Goal: Task Accomplishment & Management: Complete application form

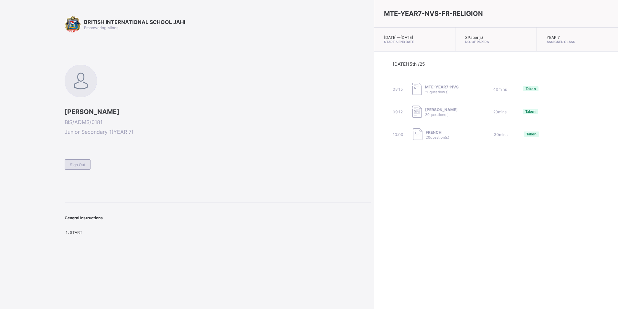
click at [79, 163] on span "Sign Out" at bounding box center [78, 164] width 16 height 5
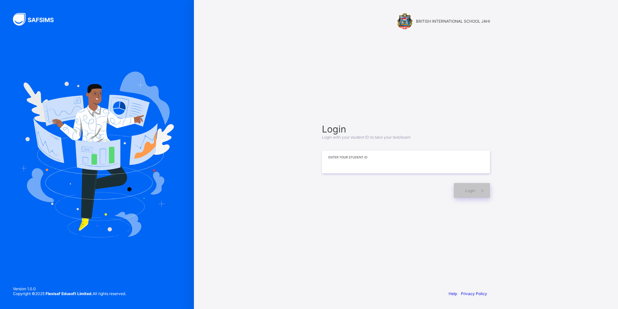
click at [399, 161] on input at bounding box center [406, 161] width 168 height 23
click at [467, 188] on div "Login" at bounding box center [472, 190] width 36 height 15
click at [452, 170] on input "**********" at bounding box center [406, 161] width 168 height 23
click at [447, 160] on input "**********" at bounding box center [406, 161] width 168 height 23
click at [448, 160] on input "**********" at bounding box center [406, 161] width 168 height 23
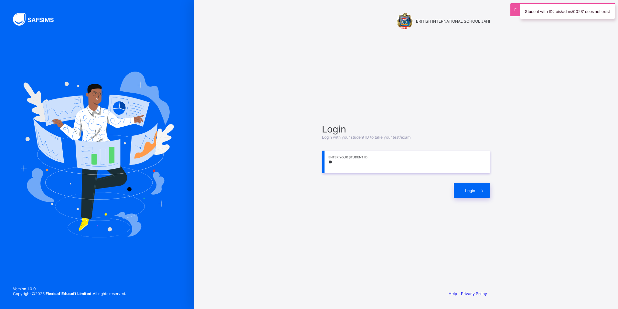
type input "*"
type input "**********"
click at [468, 184] on div "Login" at bounding box center [472, 190] width 36 height 15
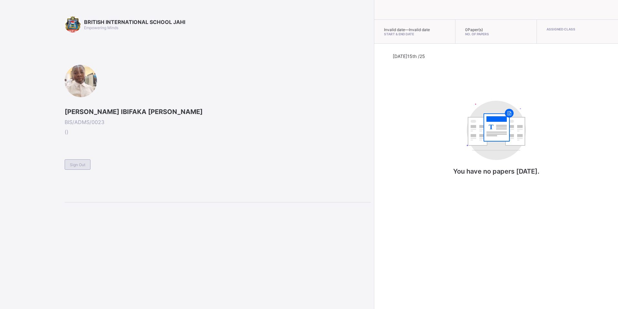
click at [84, 162] on div "Sign Out" at bounding box center [78, 164] width 26 height 10
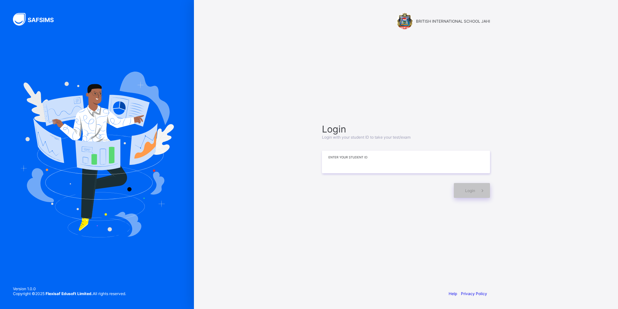
click at [467, 171] on input at bounding box center [406, 161] width 168 height 23
type input "**********"
click at [462, 191] on div "Login" at bounding box center [472, 190] width 36 height 15
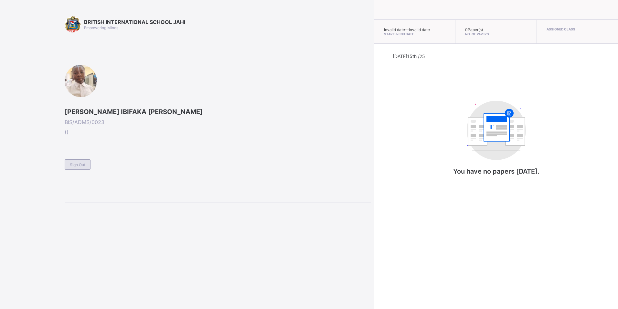
click at [87, 164] on div "Sign Out" at bounding box center [78, 164] width 26 height 10
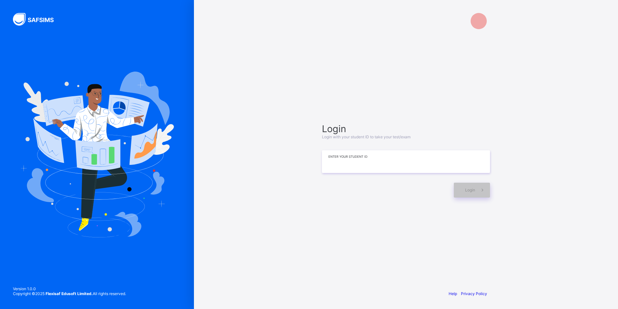
click at [402, 162] on input at bounding box center [406, 161] width 168 height 23
type input "**********"
drag, startPoint x: 483, startPoint y: 186, endPoint x: 476, endPoint y: 180, distance: 9.9
click at [483, 186] on span at bounding box center [483, 189] width 15 height 15
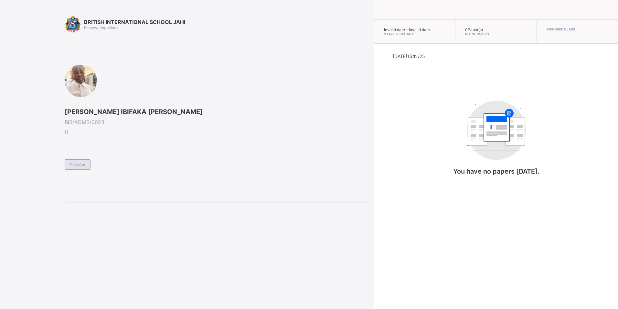
click at [78, 163] on span "Sign Out" at bounding box center [78, 164] width 16 height 5
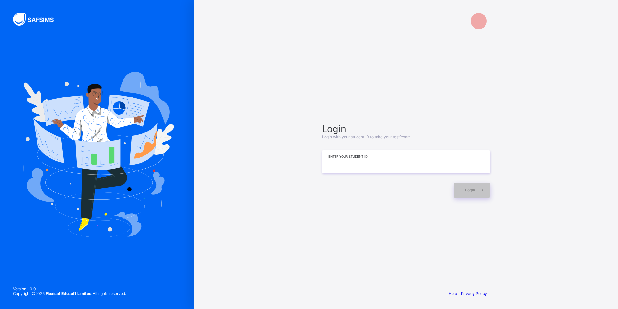
click at [339, 163] on input at bounding box center [406, 161] width 168 height 23
type input "**********"
click at [466, 195] on div "Login" at bounding box center [472, 190] width 36 height 15
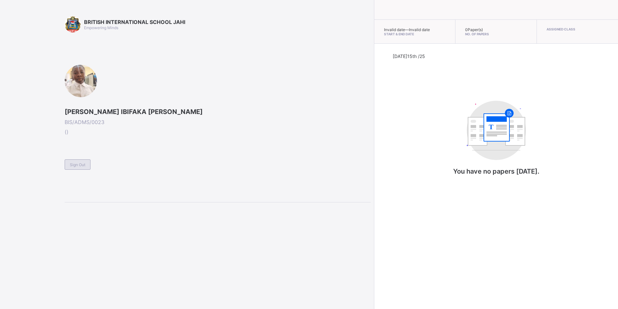
click at [83, 160] on div "Sign Out" at bounding box center [78, 164] width 26 height 10
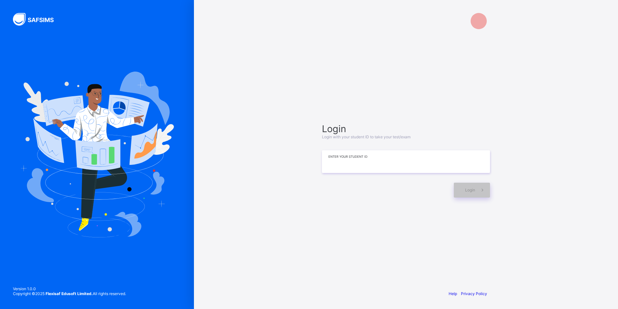
click at [443, 170] on input at bounding box center [406, 161] width 168 height 23
click at [483, 189] on icon at bounding box center [482, 190] width 7 height 6
click at [385, 163] on input "**********" at bounding box center [406, 161] width 168 height 23
type input "**********"
drag, startPoint x: 475, startPoint y: 192, endPoint x: 482, endPoint y: 189, distance: 7.7
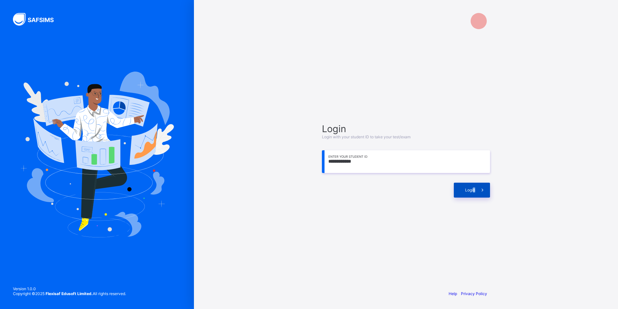
click at [480, 190] on div "Login" at bounding box center [472, 189] width 36 height 15
drag, startPoint x: 392, startPoint y: 157, endPoint x: 346, endPoint y: 126, distance: 55.3
click at [392, 157] on input at bounding box center [406, 161] width 168 height 23
type input "**********"
click at [475, 180] on div "Login" at bounding box center [406, 186] width 168 height 21
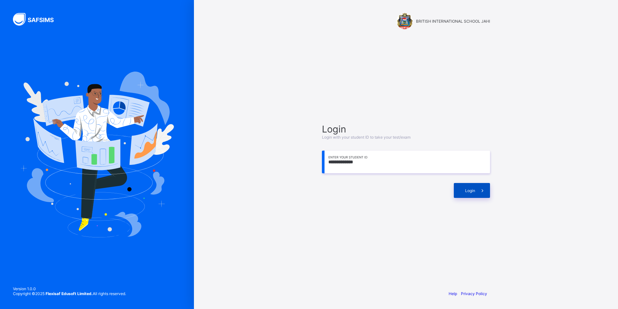
click at [474, 191] on span "Login" at bounding box center [470, 190] width 10 height 5
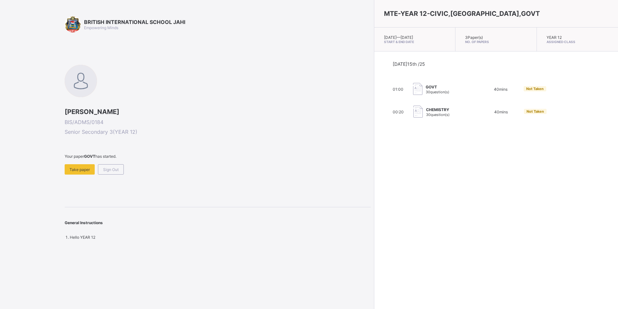
drag, startPoint x: 424, startPoint y: 102, endPoint x: 423, endPoint y: 106, distance: 5.0
click at [423, 106] on div "[DATE] 15th /25 01:00 GOVT 30 question(s) 40 mins Not Taken 00:20 CHEMISTRY 30 …" at bounding box center [496, 89] width 207 height 57
drag, startPoint x: 423, startPoint y: 106, endPoint x: 420, endPoint y: 116, distance: 10.1
click at [420, 116] on div "CHEMISTRY 30 question(s)" at bounding box center [446, 111] width 65 height 13
drag, startPoint x: 419, startPoint y: 108, endPoint x: 415, endPoint y: 116, distance: 9.1
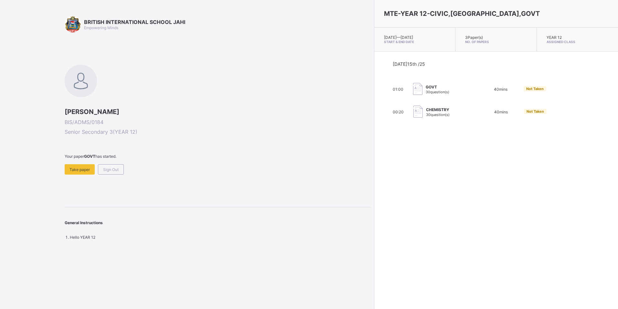
click at [415, 116] on div "CHEMISTRY 30 question(s)" at bounding box center [446, 111] width 65 height 13
drag, startPoint x: 231, startPoint y: 196, endPoint x: 248, endPoint y: 185, distance: 20.8
click at [238, 192] on div "BRITISH INTERNATIONAL SCHOOL JAHI Empowering Minds [PERSON_NAME] BIS/ADMS/0184 …" at bounding box center [218, 127] width 306 height 223
click at [426, 112] on div "CHEMISTRY 30 question(s)" at bounding box center [438, 112] width 24 height 10
click at [414, 113] on img at bounding box center [418, 111] width 9 height 12
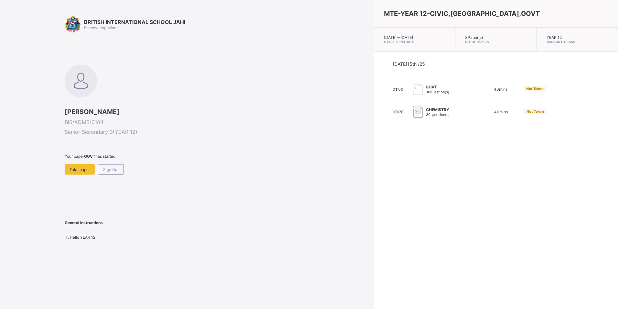
click at [414, 113] on img at bounding box center [418, 111] width 9 height 12
drag, startPoint x: 370, startPoint y: 113, endPoint x: 292, endPoint y: 137, distance: 82.5
click at [414, 113] on img at bounding box center [418, 111] width 9 height 12
click at [426, 115] on span "30 question(s)" at bounding box center [438, 114] width 24 height 5
click at [414, 117] on div "CHEMISTRY 30 question(s)" at bounding box center [446, 111] width 65 height 13
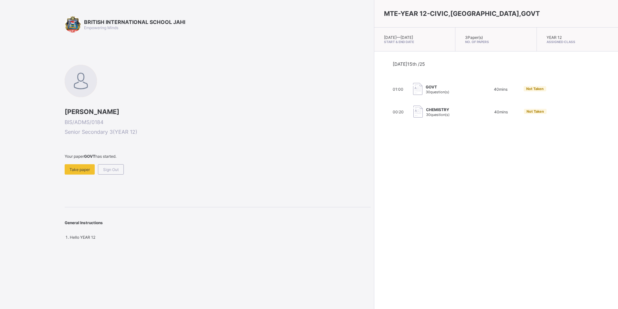
drag, startPoint x: 262, startPoint y: 233, endPoint x: 270, endPoint y: 230, distance: 9.2
click at [270, 230] on div "General Instructions Hello YEAR 12" at bounding box center [218, 223] width 306 height 33
click at [425, 110] on div "CHEMISTRY 30 question(s)" at bounding box center [446, 111] width 65 height 13
click at [84, 169] on span "Take paper" at bounding box center [80, 169] width 20 height 5
click at [72, 169] on span "Take paper" at bounding box center [80, 169] width 20 height 5
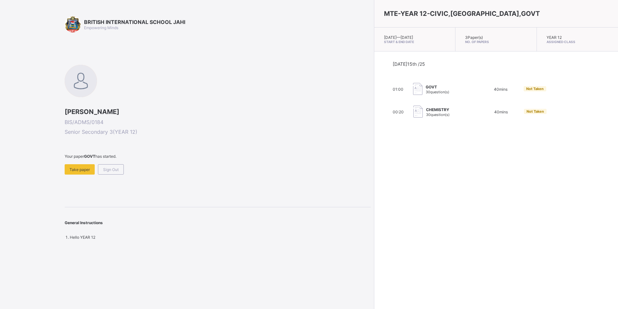
click at [426, 115] on span "30 question(s)" at bounding box center [438, 114] width 24 height 5
click at [433, 114] on div "CHEMISTRY 30 question(s)" at bounding box center [446, 111] width 65 height 13
drag, startPoint x: 418, startPoint y: 111, endPoint x: 341, endPoint y: 138, distance: 81.0
click at [374, 138] on div "MTE-YEAR 12-CIVIC,CHM,GOVT [DATE] — [DATE] Start & End Date 3 Paper(s) No. of P…" at bounding box center [496, 154] width 244 height 309
click at [80, 170] on span "Take paper" at bounding box center [80, 169] width 20 height 5
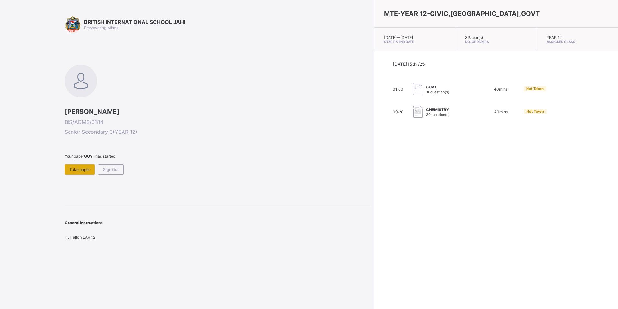
click at [85, 167] on span "Take paper" at bounding box center [80, 169] width 20 height 5
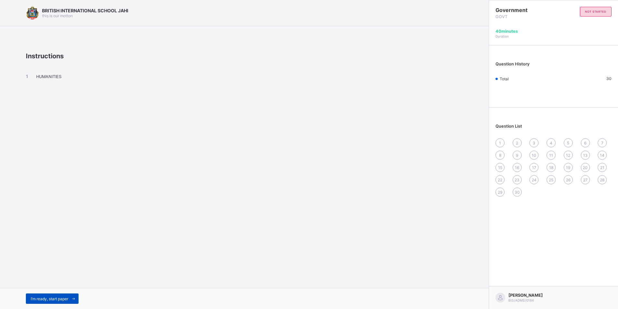
click at [35, 295] on div "I’m ready, start paper" at bounding box center [52, 298] width 53 height 10
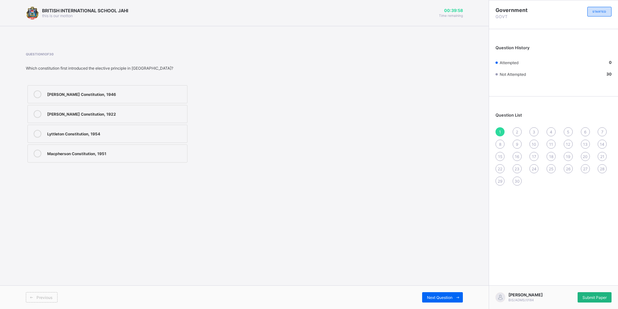
click at [592, 295] on span "Submit Paper" at bounding box center [595, 297] width 24 height 5
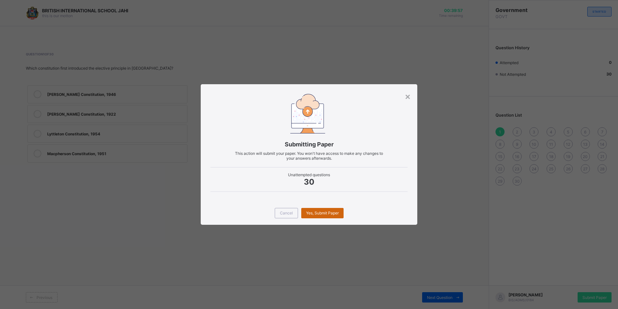
click at [317, 209] on div "Yes, Submit Paper" at bounding box center [322, 213] width 42 height 10
click at [319, 214] on span "Yes, Submit Paper" at bounding box center [322, 212] width 33 height 5
click at [323, 211] on span "Yes, Submit Paper" at bounding box center [322, 212] width 33 height 5
click at [288, 210] on span "Cancel" at bounding box center [286, 212] width 13 height 5
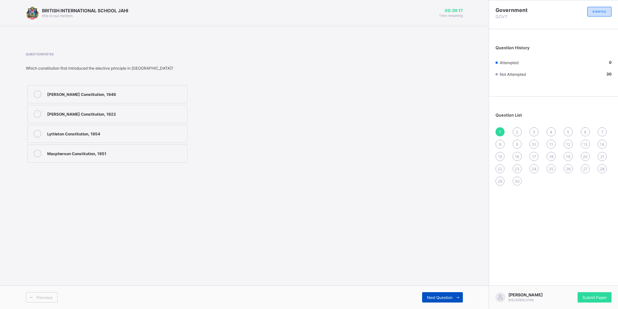
click at [453, 297] on span at bounding box center [458, 297] width 10 height 10
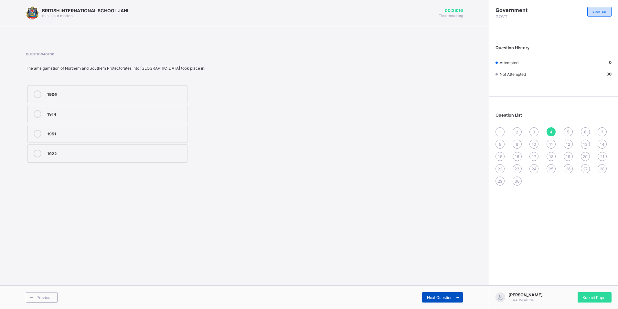
click at [453, 297] on span at bounding box center [458, 297] width 10 height 10
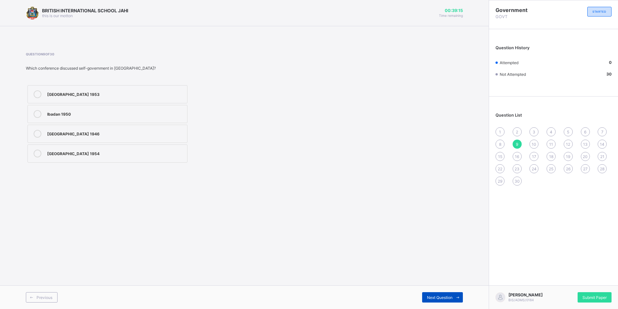
click at [453, 297] on span at bounding box center [458, 297] width 10 height 10
click at [453, 298] on span at bounding box center [458, 297] width 10 height 10
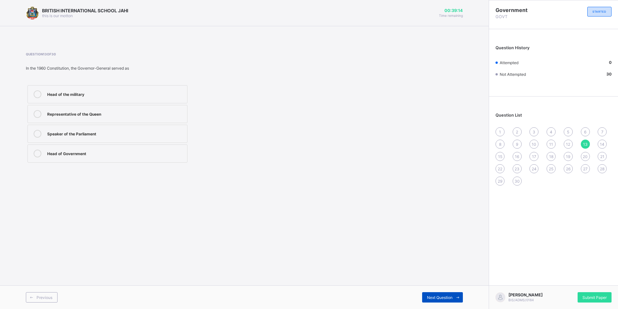
click at [453, 298] on span at bounding box center [458, 297] width 10 height 10
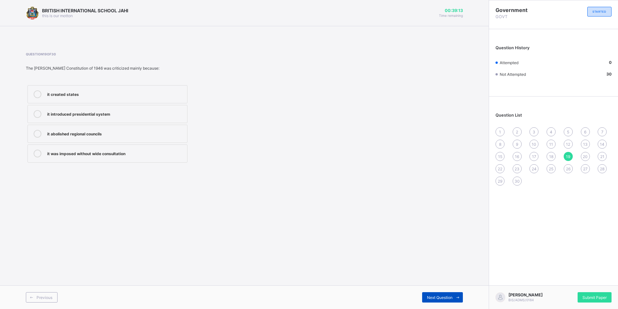
click at [454, 297] on span at bounding box center [458, 297] width 10 height 10
click at [453, 301] on span at bounding box center [458, 297] width 10 height 10
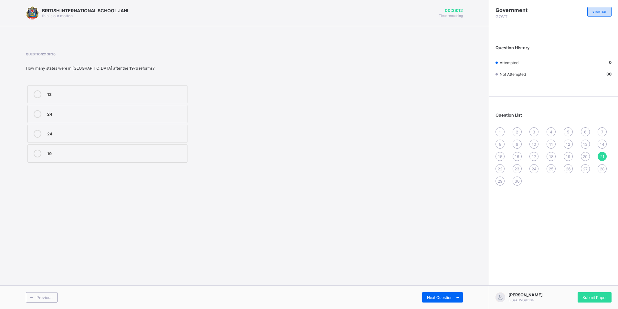
click at [444, 283] on div "BRITISH INTERNATIONAL SCHOOL JAHI this is our [PERSON_NAME] 00:39:12 Time remai…" at bounding box center [244, 154] width 489 height 309
click at [592, 298] on div "Submit Paper" at bounding box center [595, 297] width 34 height 10
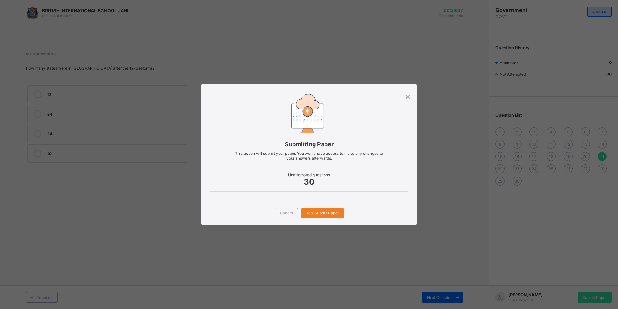
click at [411, 99] on div "Submitting Paper This action will submit your paper. You won't have access to m…" at bounding box center [309, 142] width 216 height 117
click at [407, 95] on div "×" at bounding box center [408, 96] width 6 height 11
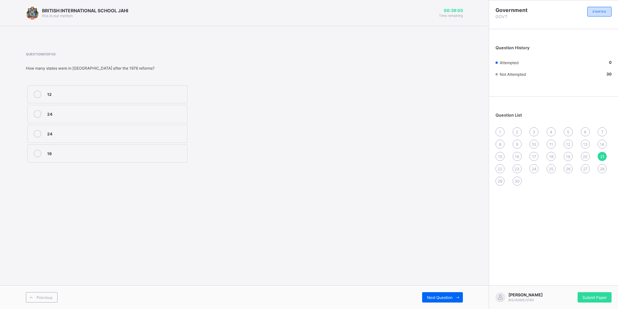
click at [74, 116] on div "24" at bounding box center [115, 114] width 137 height 8
click at [60, 94] on div "12" at bounding box center [115, 93] width 137 height 6
click at [455, 286] on div "BRITISH INTERNATIONAL SCHOOL JAHI this is our [PERSON_NAME] 00:38:59 Time remai…" at bounding box center [244, 154] width 489 height 309
click at [589, 299] on div "Submit Paper" at bounding box center [595, 297] width 34 height 10
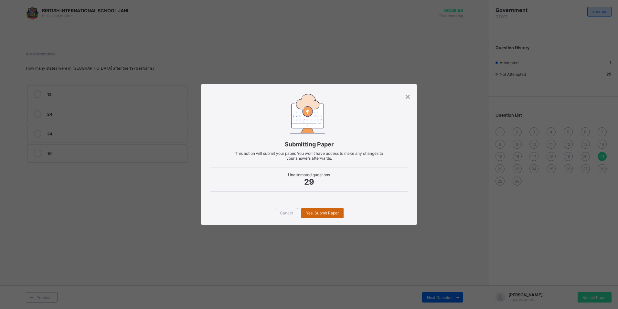
click at [323, 213] on span "Yes, Submit Paper" at bounding box center [322, 212] width 33 height 5
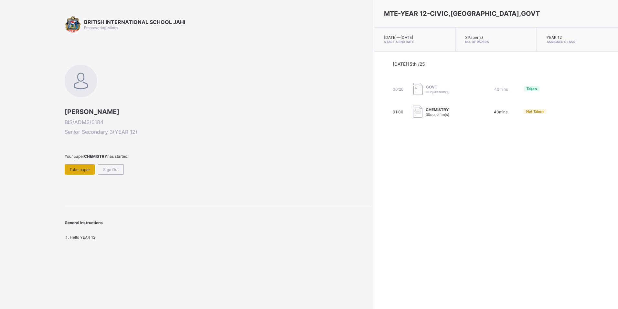
click at [74, 170] on span "Take paper" at bounding box center [80, 169] width 20 height 5
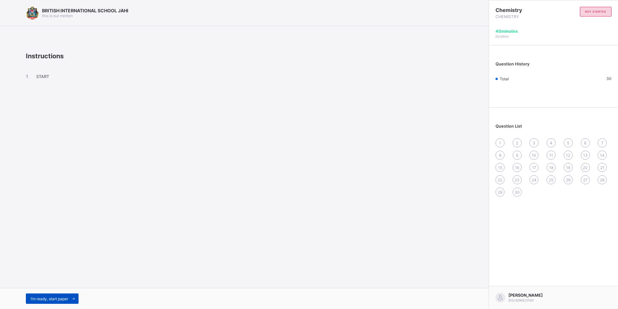
click at [60, 297] on span "I’m ready, start paper" at bounding box center [50, 298] width 38 height 5
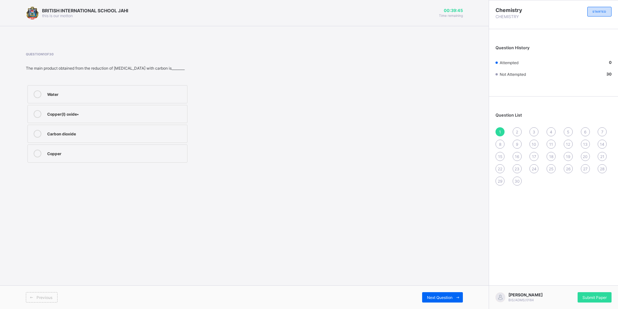
click at [437, 290] on div "Previous Next Question" at bounding box center [244, 297] width 489 height 24
click at [436, 297] on span "Next Question" at bounding box center [440, 297] width 26 height 5
click at [423, 299] on div "Next Question" at bounding box center [442, 297] width 41 height 10
click at [448, 294] on div "Next Question" at bounding box center [442, 297] width 41 height 10
click at [150, 108] on label "Zinc" at bounding box center [107, 114] width 160 height 18
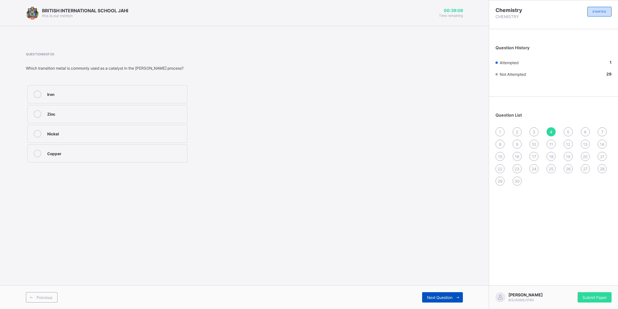
click at [448, 295] on span "Next Question" at bounding box center [440, 297] width 26 height 5
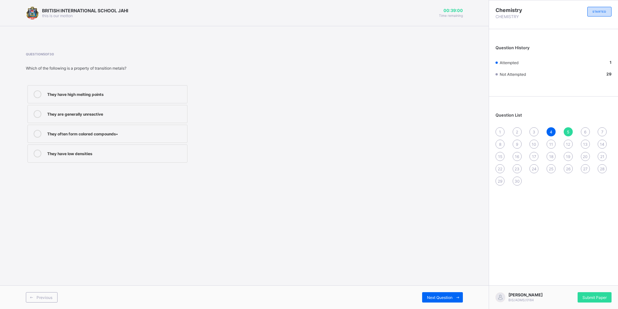
click at [109, 132] on div "They often form colored compounds•" at bounding box center [115, 133] width 137 height 6
click at [456, 298] on icon at bounding box center [458, 297] width 5 height 4
click at [105, 135] on div "Cassiterite" at bounding box center [115, 133] width 137 height 6
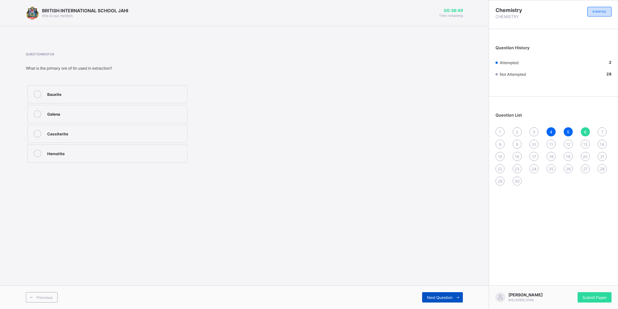
click at [435, 292] on div "Next Question" at bounding box center [442, 297] width 41 height 10
click at [109, 152] on div "Aluminum oxide" at bounding box center [115, 152] width 137 height 6
click at [429, 293] on div "Next Question" at bounding box center [442, 297] width 41 height 10
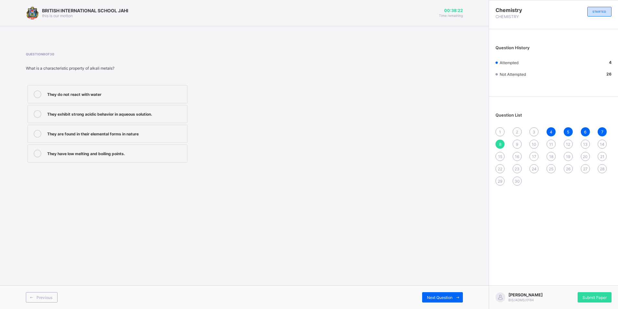
click at [159, 154] on div "They have low melting and boiling points." at bounding box center [115, 152] width 137 height 6
click at [431, 298] on span "Next Question" at bounding box center [440, 297] width 26 height 5
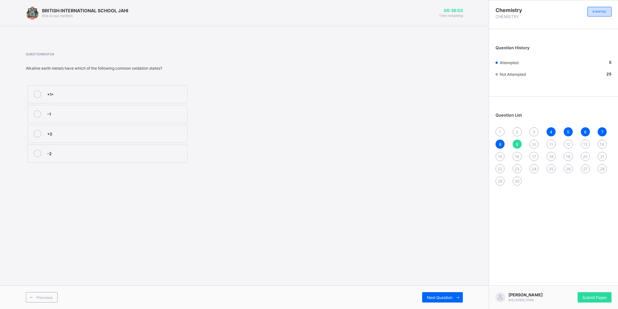
click at [86, 134] on div "+2" at bounding box center [115, 133] width 137 height 6
click at [446, 293] on div "Next Question" at bounding box center [442, 297] width 41 height 10
click at [433, 296] on span "Next Question" at bounding box center [440, 297] width 26 height 5
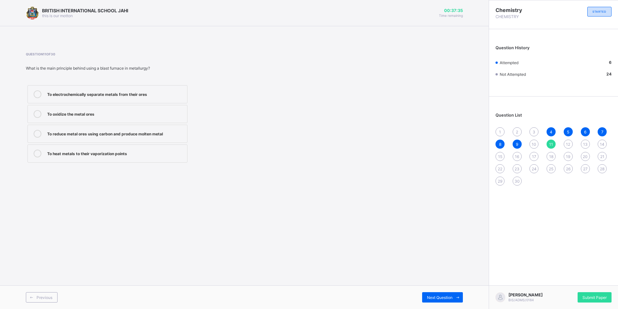
click at [513, 177] on div "1 2 3 4 5 6 7 8 9 10 11 12 13 14 15 16 17 18 19 20 21 22 23 24 25 26 27 28 29 30" at bounding box center [554, 156] width 116 height 58
click at [516, 184] on div "30" at bounding box center [517, 180] width 9 height 9
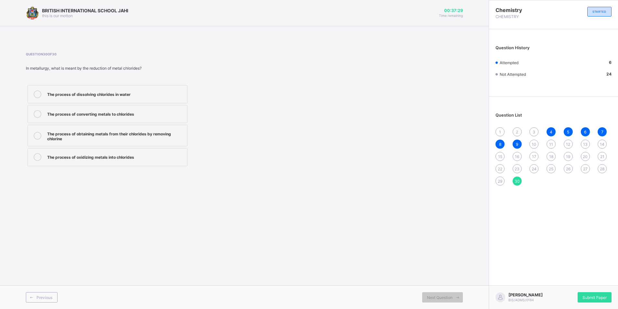
click at [175, 138] on div "The process of obtaining metals from their chlorides by removing chlorine" at bounding box center [115, 135] width 137 height 11
click at [497, 180] on div "29" at bounding box center [500, 180] width 9 height 9
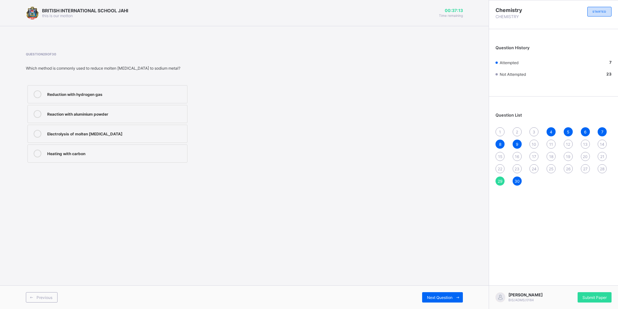
click at [112, 137] on div "Electrolysis of molten [MEDICAL_DATA]" at bounding box center [115, 134] width 137 height 8
click at [602, 168] on span "28" at bounding box center [602, 168] width 5 height 5
click at [140, 110] on div "2ZnS + 3O₂ → 2ZnO + 2SO₂" at bounding box center [115, 113] width 137 height 6
click at [502, 183] on span "29" at bounding box center [500, 181] width 5 height 5
click at [585, 169] on span "27" at bounding box center [586, 168] width 5 height 5
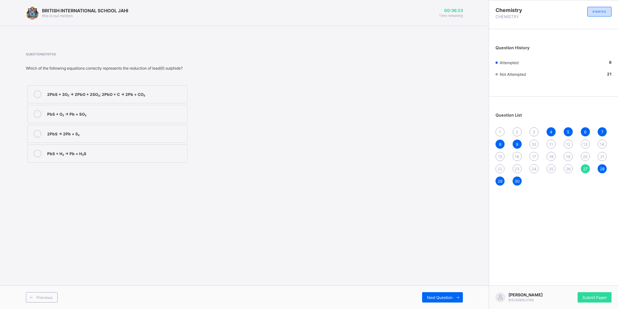
click at [149, 96] on div "2PbS + 3O₂ → 2PbO + 2SO₂; 2PbO + C → 2Pb + CO₂" at bounding box center [115, 93] width 137 height 6
click at [568, 167] on span "26" at bounding box center [568, 168] width 5 height 5
click at [119, 135] on div "Cations" at bounding box center [115, 133] width 137 height 6
click at [550, 170] on span "25" at bounding box center [551, 168] width 5 height 5
click at [150, 156] on div "Brittle nature" at bounding box center [115, 153] width 137 height 8
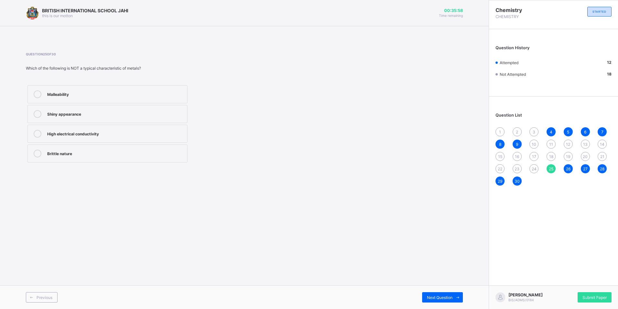
click at [535, 167] on span "24" at bounding box center [534, 168] width 5 height 5
click at [159, 133] on div "Malleability" at bounding box center [115, 133] width 137 height 6
click at [518, 169] on span "23" at bounding box center [517, 168] width 5 height 5
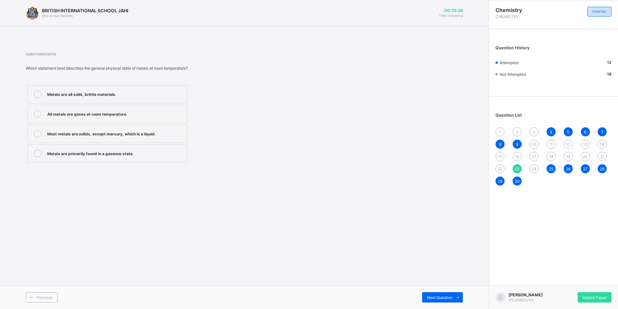
drag, startPoint x: 166, startPoint y: 101, endPoint x: 282, endPoint y: 52, distance: 126.3
click at [282, 52] on span "Question 23 of 30" at bounding box center [162, 54] width 272 height 4
click at [532, 167] on div "24" at bounding box center [534, 168] width 9 height 9
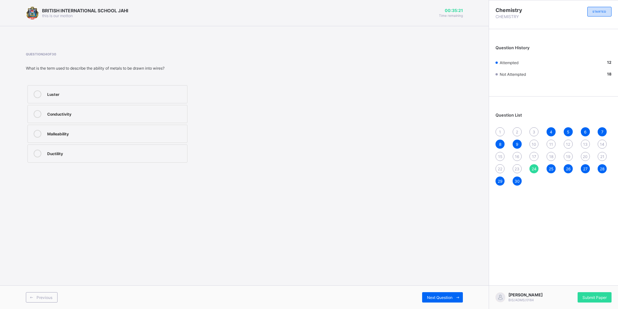
click at [82, 129] on label "Malleability" at bounding box center [107, 134] width 160 height 18
click at [518, 168] on span "23" at bounding box center [517, 168] width 5 height 5
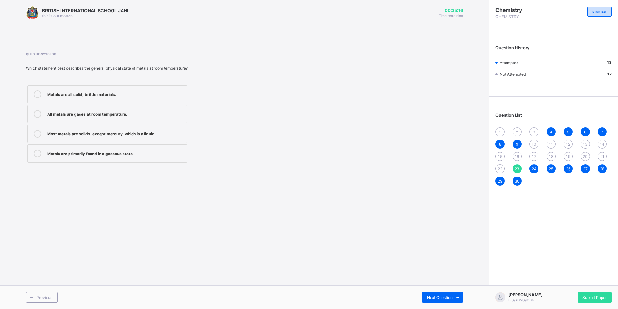
click at [497, 169] on div "22" at bounding box center [500, 168] width 9 height 9
click at [600, 159] on div "21" at bounding box center [602, 156] width 9 height 9
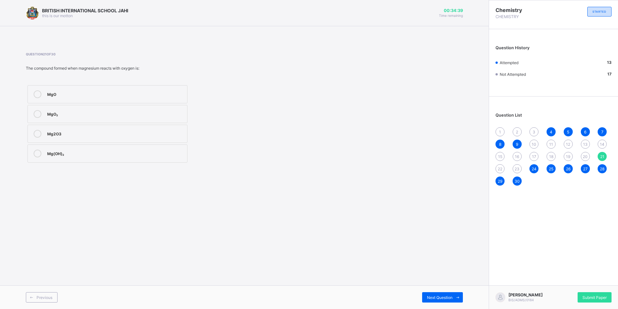
click at [114, 112] on div "MgO₂" at bounding box center [115, 113] width 137 height 6
click at [583, 157] on div "20" at bounding box center [585, 156] width 9 height 9
click at [568, 159] on span "19" at bounding box center [568, 156] width 4 height 5
drag, startPoint x: 547, startPoint y: 152, endPoint x: 550, endPoint y: 154, distance: 3.5
click at [548, 153] on div "1 2 3 4 5 6 7 8 9 10 11 12 13 14 15 16 17 18 19 20 21 22 23 24 25 26 27 28 29 30" at bounding box center [554, 156] width 116 height 58
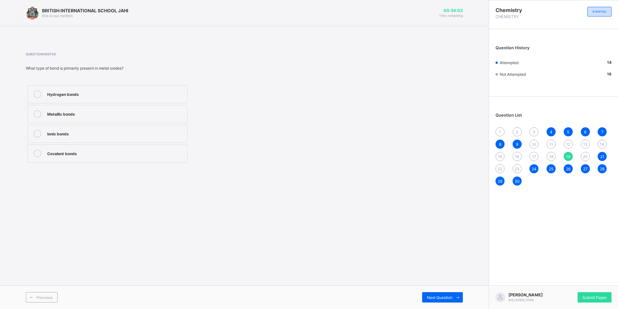
click at [550, 155] on span "18" at bounding box center [552, 156] width 4 height 5
click at [132, 132] on div "Electrolysis" at bounding box center [115, 133] width 137 height 6
click at [536, 157] on span "17" at bounding box center [534, 156] width 4 height 5
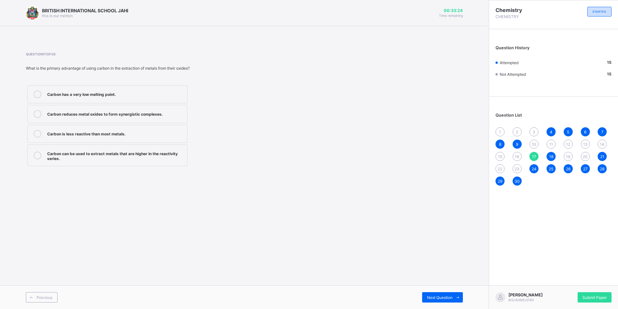
click at [170, 155] on div "Carbon can be used to extract metals that are higher in the reactivity series." at bounding box center [115, 154] width 137 height 11
click at [519, 155] on span "16" at bounding box center [517, 156] width 4 height 5
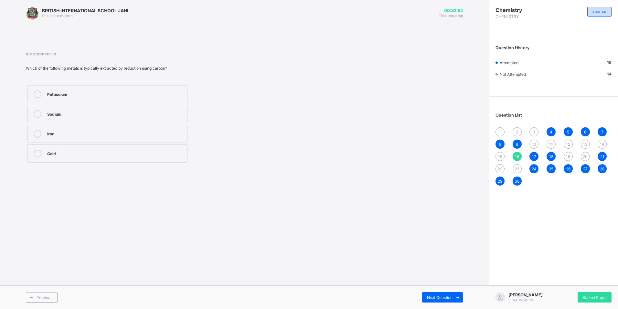
click at [104, 112] on div "Sodium" at bounding box center [115, 113] width 137 height 6
click at [501, 156] on span "15" at bounding box center [500, 156] width 4 height 5
click at [601, 145] on span "14" at bounding box center [602, 144] width 5 height 5
click at [127, 126] on label "Reduction" at bounding box center [107, 134] width 160 height 18
click at [588, 144] on div "13" at bounding box center [585, 143] width 9 height 9
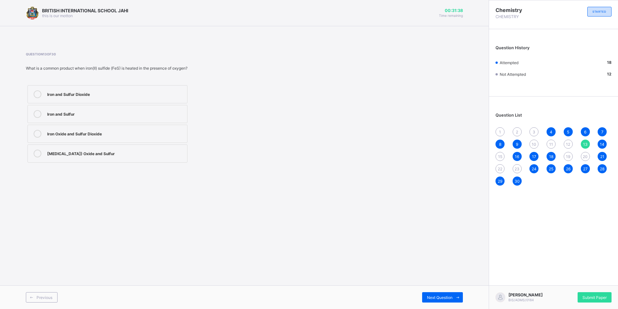
click at [566, 141] on div "12" at bounding box center [568, 143] width 9 height 9
click at [148, 89] on label "Electrometallurgy" at bounding box center [107, 94] width 160 height 18
click at [551, 143] on span "11" at bounding box center [552, 144] width 4 height 5
click at [171, 133] on div "To reduce metal ores using carbon and produce molten metal" at bounding box center [115, 133] width 137 height 6
click at [533, 143] on span "10" at bounding box center [534, 144] width 5 height 5
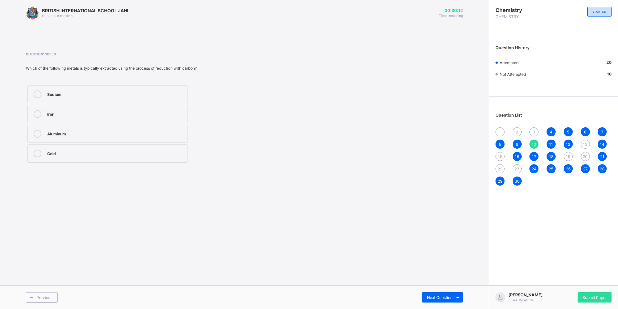
click at [172, 112] on div "Iron" at bounding box center [115, 113] width 137 height 6
click at [518, 142] on span "9" at bounding box center [517, 144] width 2 height 5
click at [499, 145] on span "8" at bounding box center [500, 144] width 2 height 5
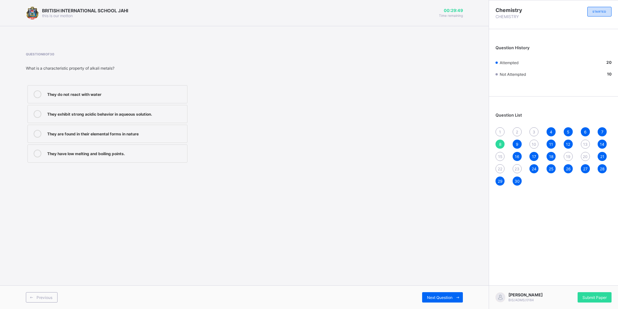
click at [166, 135] on div "They are found in their elemental forms in nature" at bounding box center [115, 133] width 137 height 6
click at [501, 129] on span "1" at bounding box center [500, 131] width 2 height 5
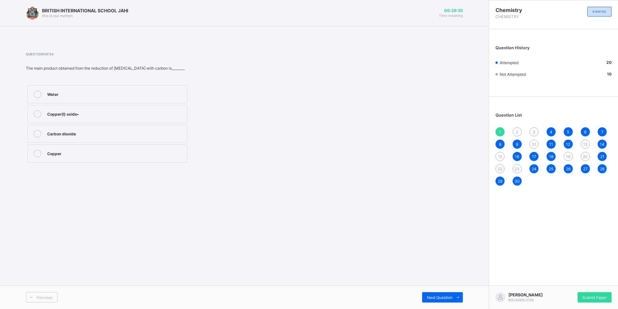
click at [517, 133] on span "2" at bounding box center [517, 131] width 2 height 5
click at [131, 129] on label "Heating" at bounding box center [107, 134] width 160 height 18
click at [500, 183] on span "29" at bounding box center [500, 181] width 5 height 5
click at [521, 167] on div "23" at bounding box center [517, 168] width 9 height 9
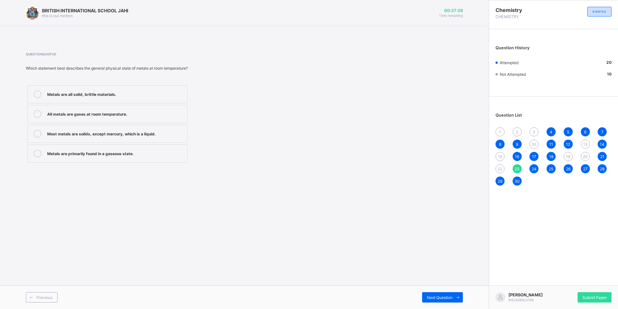
click at [170, 130] on div "Most metals are solids, except mercury, which is a liquid." at bounding box center [115, 133] width 137 height 6
click at [502, 169] on span "22" at bounding box center [500, 168] width 5 height 5
click at [518, 170] on span "23" at bounding box center [517, 168] width 5 height 5
click at [116, 137] on label "Most metals are solids, except mercury, which is a liquid." at bounding box center [107, 134] width 160 height 18
click at [504, 167] on div "22" at bounding box center [500, 168] width 9 height 9
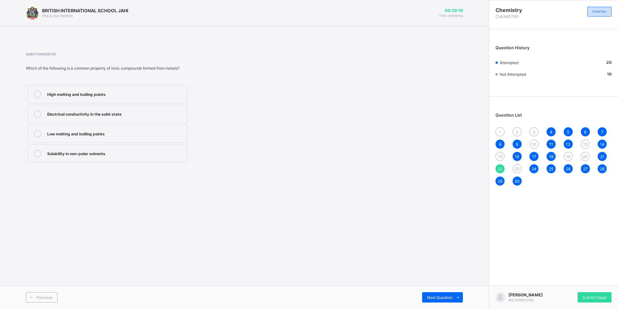
click at [518, 166] on span "23" at bounding box center [517, 168] width 5 height 5
click at [174, 140] on label "Most metals are solids, except mercury, which is a liquid." at bounding box center [107, 134] width 160 height 18
click at [498, 169] on span "22" at bounding box center [500, 168] width 5 height 5
click at [509, 129] on div "1 2 3 4 5 6 7 8 9 10 11 12 13 14 15 16 17 18 19 20 21 22 23 24 25 26 27 28 29 30" at bounding box center [554, 156] width 116 height 58
click at [518, 130] on span "2" at bounding box center [517, 131] width 2 height 5
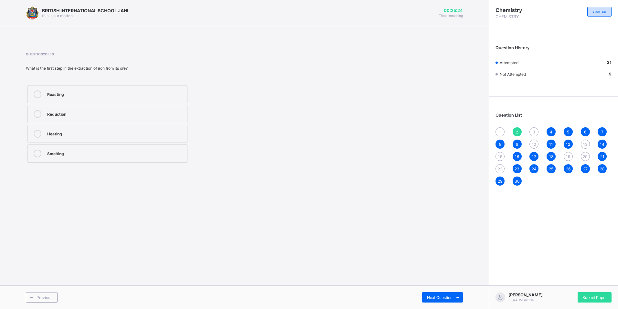
click at [76, 137] on div "Heating" at bounding box center [115, 134] width 137 height 8
click at [532, 130] on div "3" at bounding box center [534, 131] width 9 height 9
click at [429, 235] on div "BRITISH INTERNATIONAL SCHOOL JAHI this is our [PERSON_NAME] 00:25:14 Time remai…" at bounding box center [244, 154] width 489 height 309
click at [517, 129] on div "2" at bounding box center [517, 131] width 9 height 9
click at [167, 136] on div "Heating" at bounding box center [115, 133] width 137 height 6
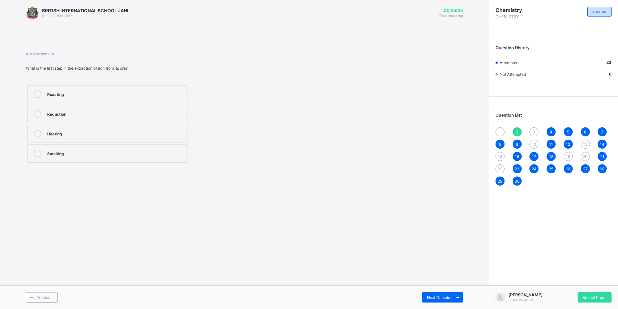
click at [534, 131] on span "3" at bounding box center [534, 131] width 3 height 5
click at [157, 112] on div "2" at bounding box center [115, 113] width 137 height 6
click at [533, 142] on span "10" at bounding box center [534, 144] width 5 height 5
click at [172, 113] on div "Iron" at bounding box center [115, 113] width 137 height 6
click at [519, 167] on span "23" at bounding box center [517, 168] width 5 height 5
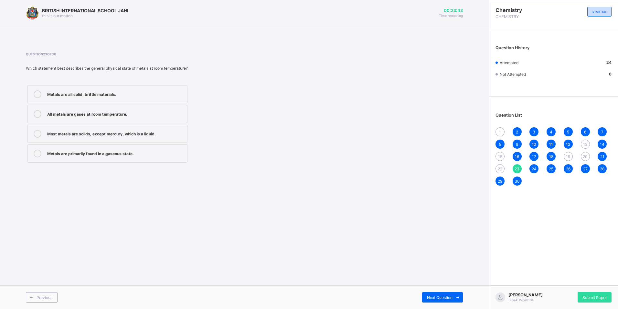
click at [519, 130] on span "2" at bounding box center [517, 131] width 2 height 5
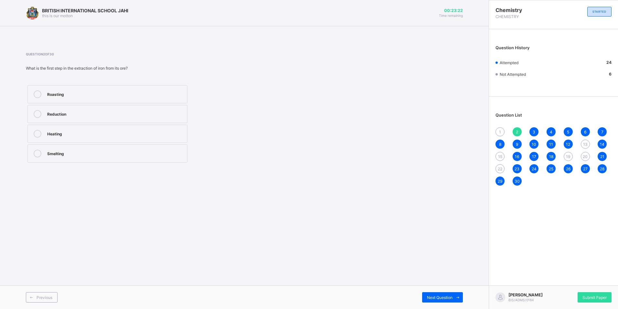
click at [172, 95] on div "Roasting" at bounding box center [115, 93] width 137 height 6
drag, startPoint x: 176, startPoint y: 128, endPoint x: 179, endPoint y: 130, distance: 3.3
click at [179, 130] on label "Heating" at bounding box center [107, 134] width 160 height 18
click at [537, 142] on div "10" at bounding box center [534, 143] width 9 height 9
click at [160, 132] on div "Aluminum" at bounding box center [115, 133] width 137 height 6
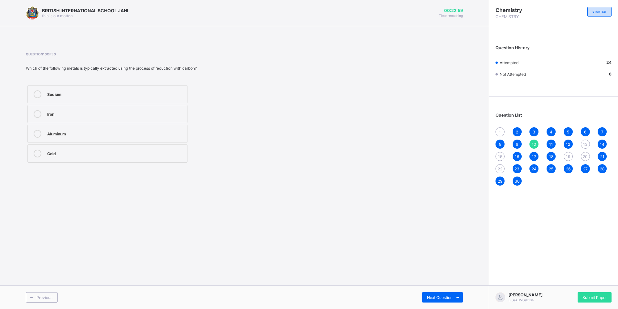
click at [567, 142] on span "12" at bounding box center [568, 144] width 4 height 5
click at [585, 142] on span "13" at bounding box center [586, 144] width 5 height 5
drag, startPoint x: 155, startPoint y: 135, endPoint x: 41, endPoint y: 227, distance: 146.3
click at [41, 227] on div "BRITISH INTERNATIONAL SCHOOL JAHI this is our [PERSON_NAME] 00:22:42 Time remai…" at bounding box center [244, 154] width 489 height 309
click at [152, 135] on div "Iron Oxide and Sulfur Dioxide" at bounding box center [115, 133] width 137 height 6
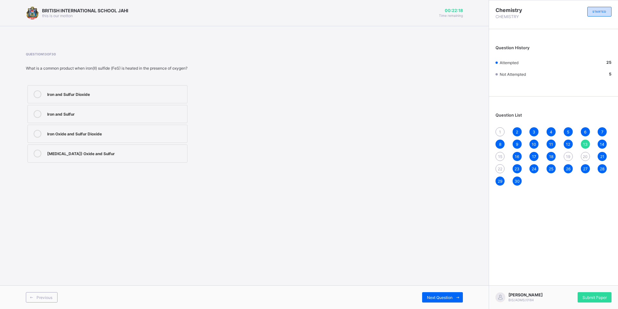
click at [153, 153] on div "[MEDICAL_DATA]) Oxide and Sulfur" at bounding box center [115, 152] width 137 height 6
click at [499, 158] on span "15" at bounding box center [500, 156] width 4 height 5
click at [135, 93] on div "Copper" at bounding box center [115, 93] width 137 height 6
click at [568, 157] on span "19" at bounding box center [568, 156] width 4 height 5
click at [87, 113] on div "Metallic bonds" at bounding box center [115, 113] width 137 height 6
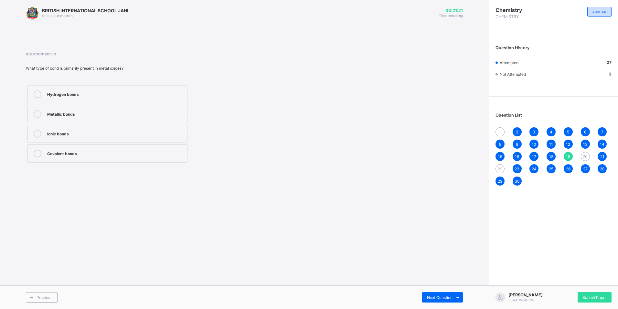
click at [584, 154] on span "20" at bounding box center [585, 156] width 5 height 5
click at [534, 134] on span "3" at bounding box center [534, 131] width 3 height 5
click at [516, 133] on div "2" at bounding box center [517, 131] width 9 height 9
click at [534, 143] on span "10" at bounding box center [534, 144] width 5 height 5
click at [586, 153] on div "20" at bounding box center [585, 156] width 9 height 9
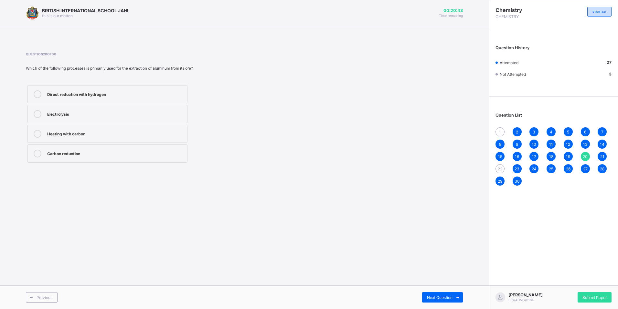
click at [120, 112] on div "Electrolysis" at bounding box center [115, 113] width 137 height 6
click at [499, 169] on span "22" at bounding box center [500, 168] width 5 height 5
click at [123, 88] on label "High melting and boiling points" at bounding box center [107, 94] width 160 height 18
click at [499, 131] on div "1" at bounding box center [500, 131] width 9 height 9
click at [100, 151] on div "Copper" at bounding box center [115, 152] width 137 height 6
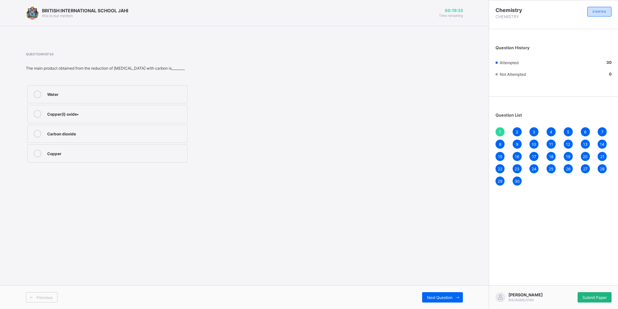
click at [593, 292] on div "Submit Paper" at bounding box center [595, 297] width 34 height 10
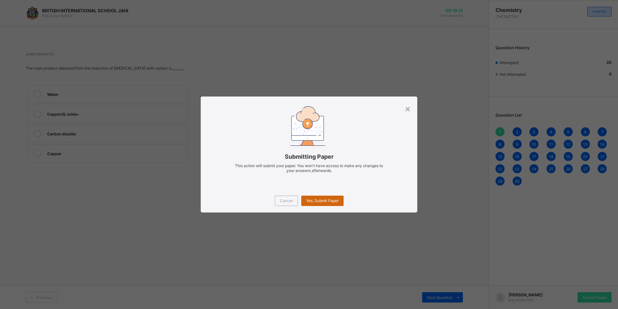
click at [317, 202] on span "Yes, Submit Paper" at bounding box center [322, 200] width 33 height 5
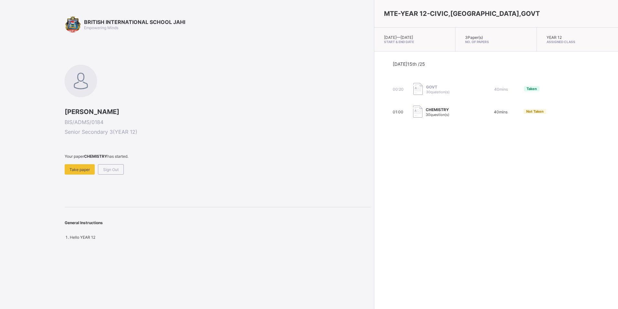
click at [440, 231] on div "MTE-YEAR 12-CIVIC,CHM,GOVT [DATE] — [DATE] Start & End Date 3 Paper(s) No. of P…" at bounding box center [496, 154] width 244 height 309
click at [115, 169] on span "Sign Out" at bounding box center [111, 169] width 16 height 5
